Goal: Find specific page/section: Find specific page/section

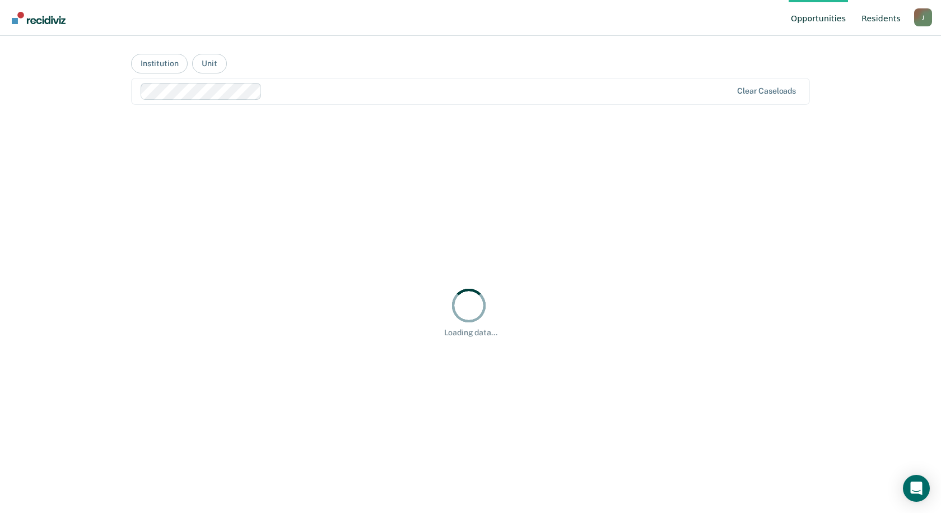
click at [891, 15] on link "Resident s" at bounding box center [882, 18] width 44 height 36
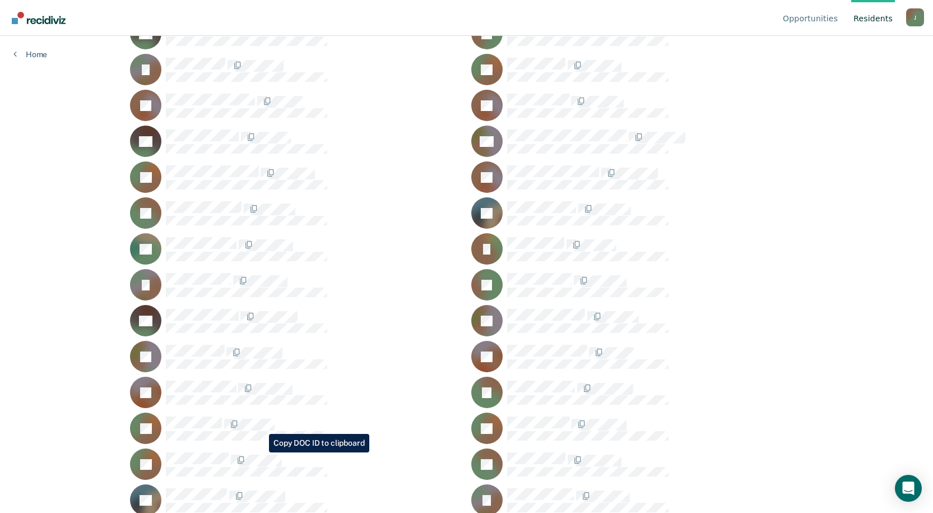
scroll to position [7172, 0]
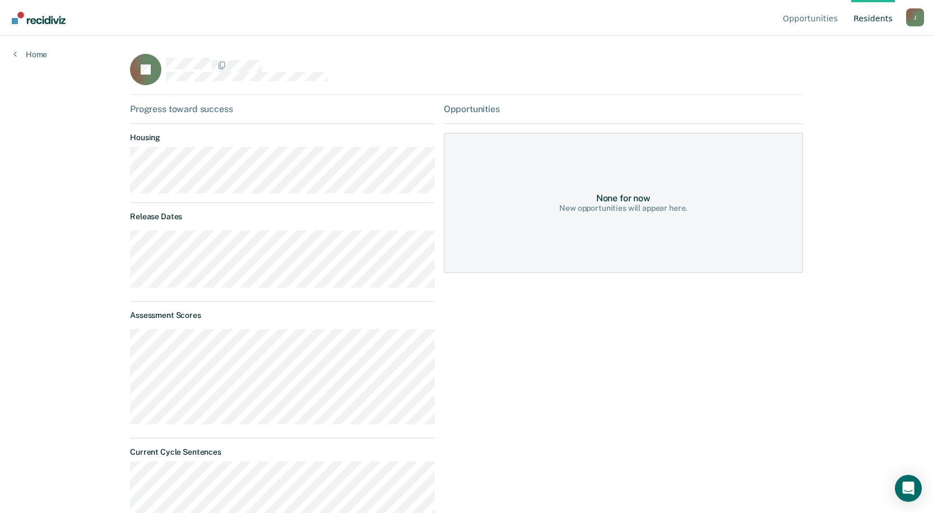
scroll to position [268, 0]
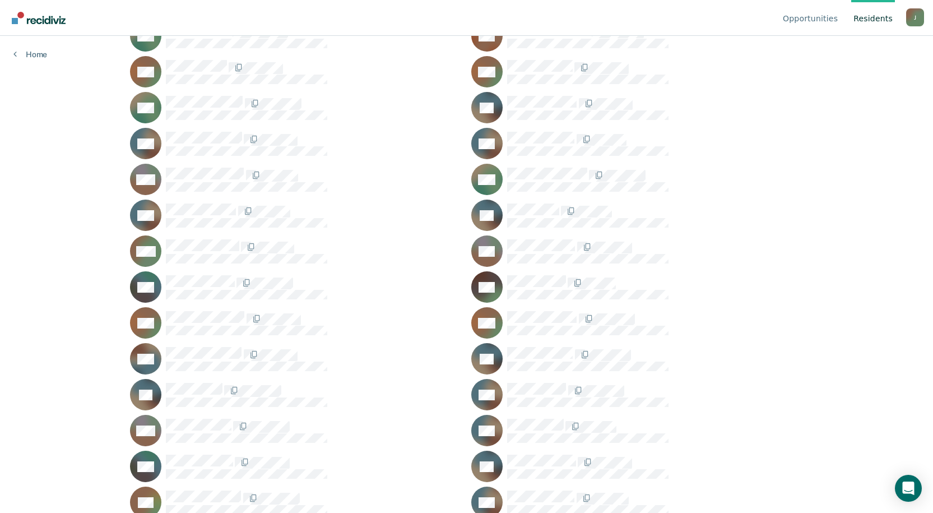
scroll to position [9077, 0]
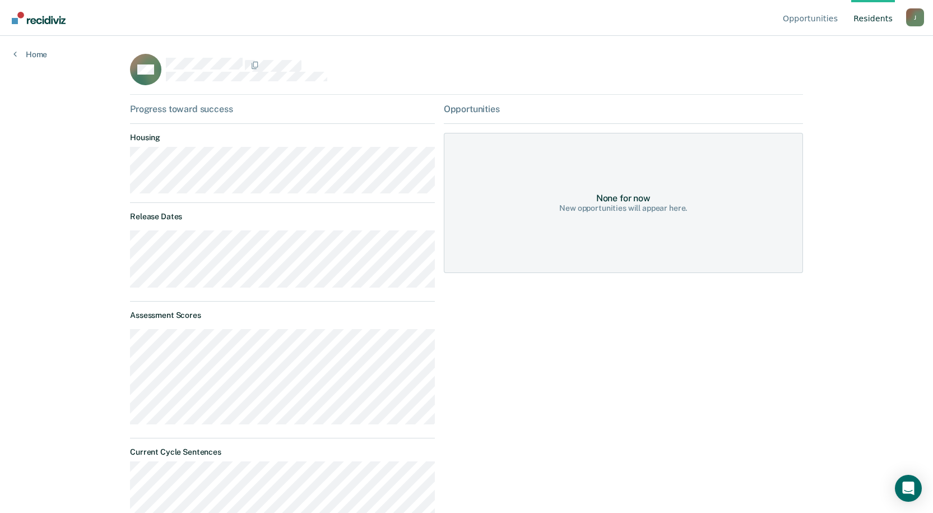
scroll to position [294, 0]
